Goal: Find specific page/section: Find specific page/section

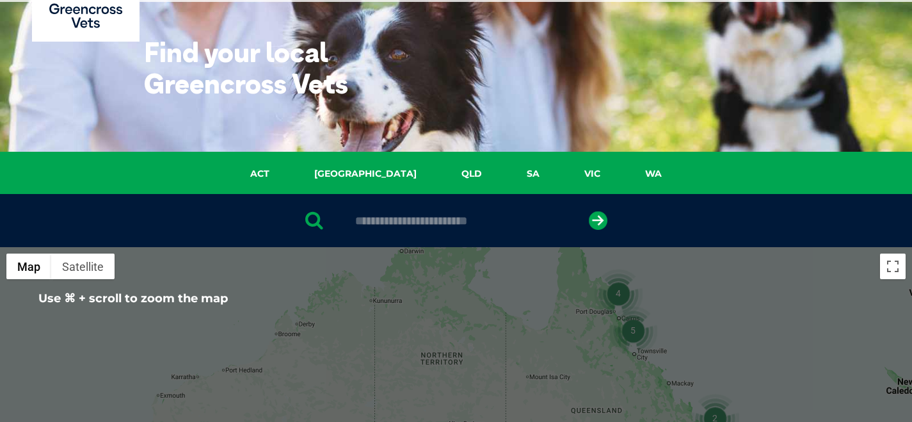
click at [425, 184] on ul "ACT [GEOGRAPHIC_DATA] [GEOGRAPHIC_DATA] SA [GEOGRAPHIC_DATA] [GEOGRAPHIC_DATA]" at bounding box center [456, 176] width 832 height 21
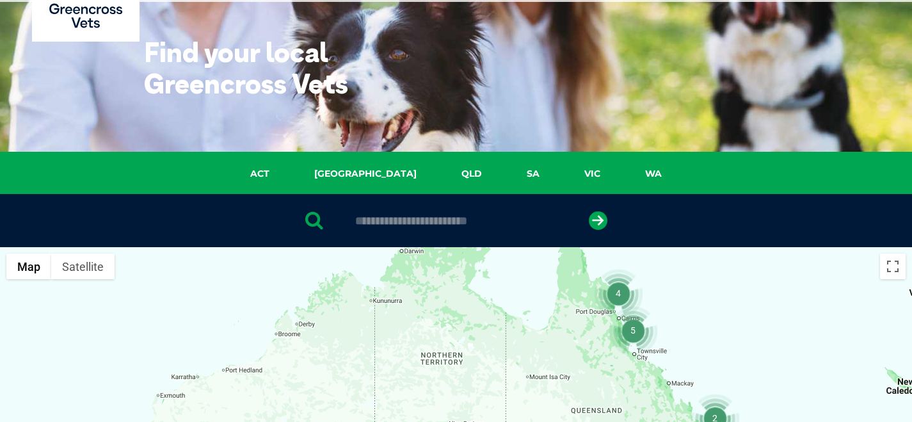
click at [400, 220] on input "text" at bounding box center [456, 220] width 214 height 13
type input "****"
click at [584, 223] on div "****" at bounding box center [456, 220] width 912 height 53
click at [603, 221] on icon "submit" at bounding box center [598, 220] width 19 height 19
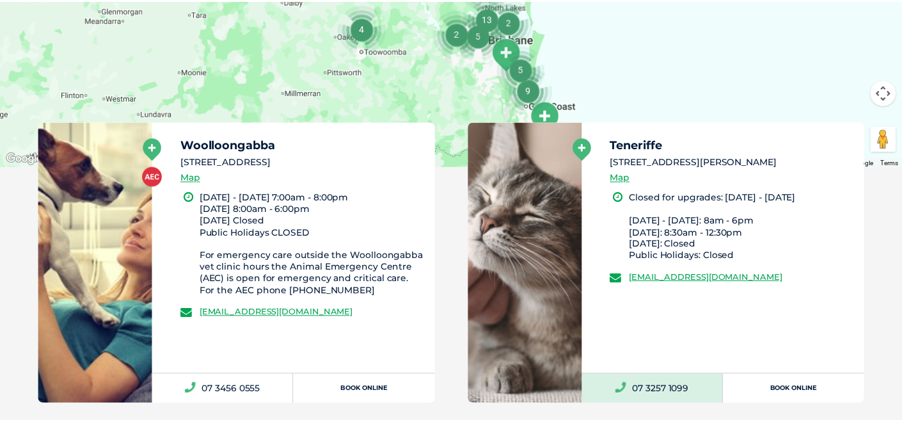
scroll to position [546, 0]
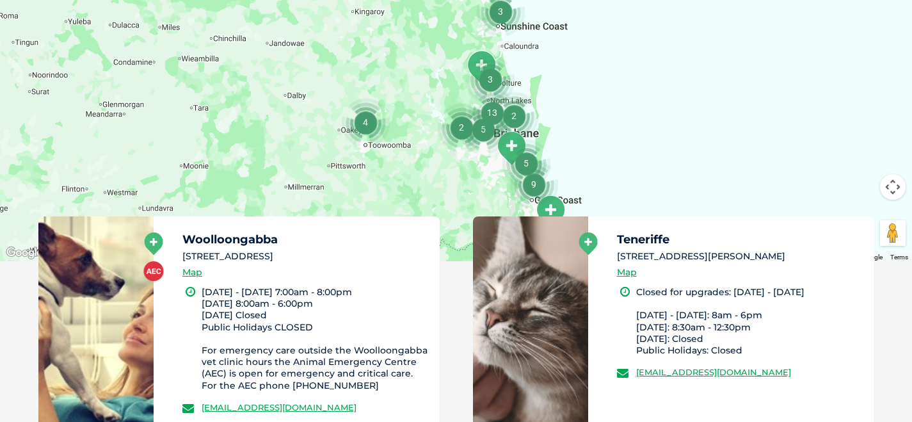
drag, startPoint x: 181, startPoint y: 257, endPoint x: 339, endPoint y: 257, distance: 157.4
click at [340, 257] on div "Woolloongabba [STREET_ADDRESS] Map [DATE] - [DATE] 7:00am - 8:00pm [DATE] 8:00a…" at bounding box center [297, 342] width 286 height 253
copy li "[STREET_ADDRESS]"
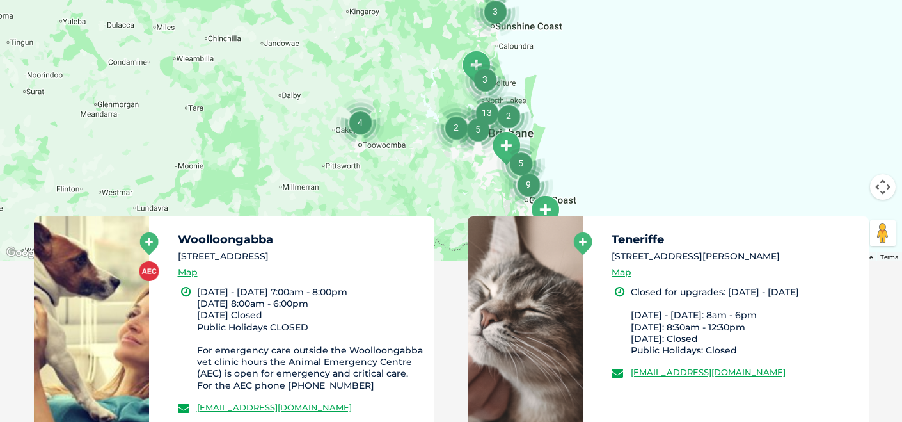
click at [713, 243] on h5 "Teneriffe" at bounding box center [735, 240] width 246 height 12
drag, startPoint x: 747, startPoint y: 258, endPoint x: 611, endPoint y: 257, distance: 136.3
click at [612, 257] on li "[STREET_ADDRESS][PERSON_NAME]" at bounding box center [735, 256] width 246 height 13
copy li "[STREET_ADDRESS][PERSON_NAME]"
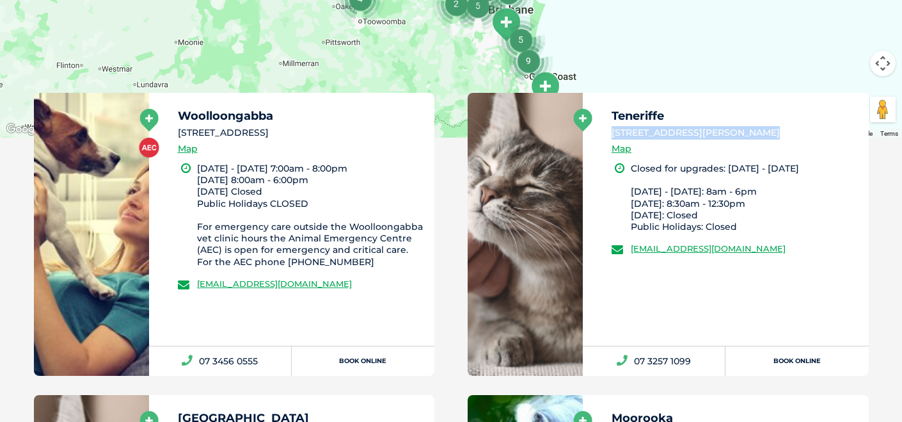
scroll to position [673, 0]
